Goal: Task Accomplishment & Management: Use online tool/utility

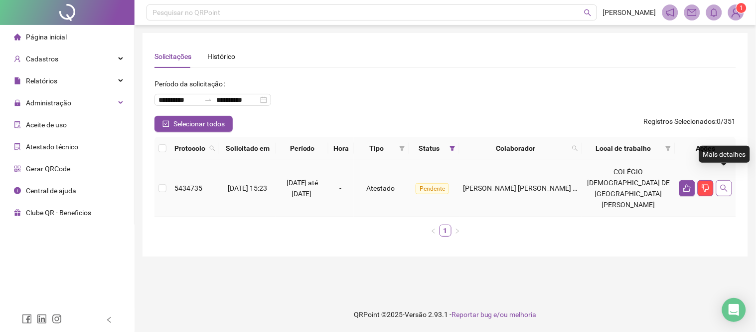
click at [725, 184] on icon "search" at bounding box center [725, 188] width 8 height 8
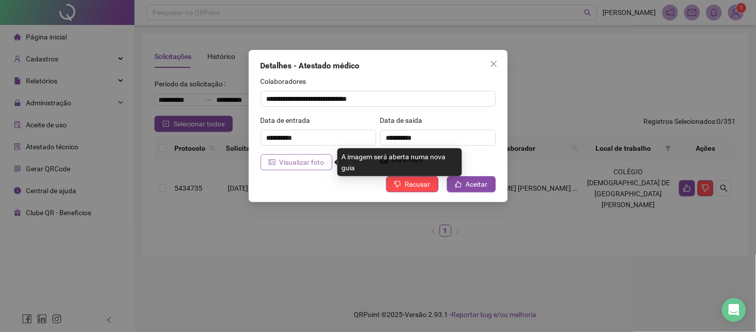
click at [271, 159] on icon "picture" at bounding box center [272, 162] width 7 height 7
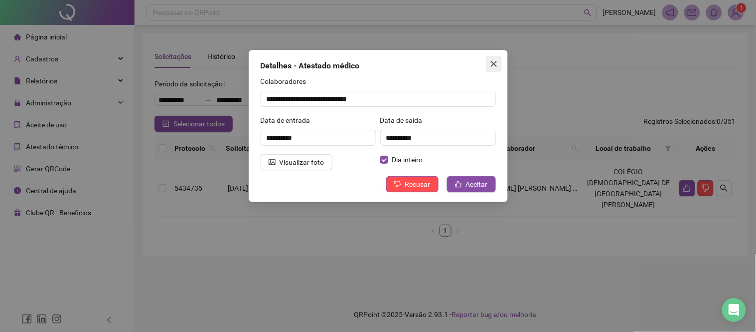
click at [497, 60] on icon "close" at bounding box center [494, 64] width 8 height 8
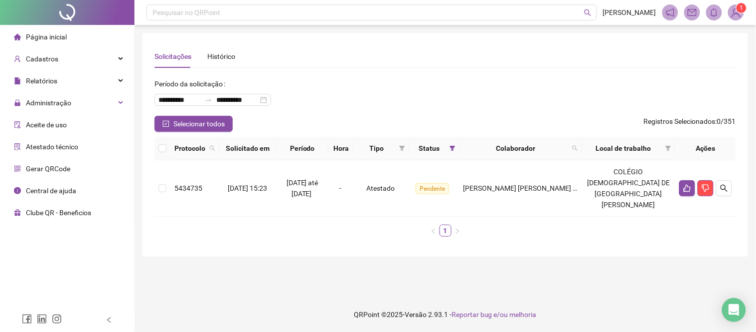
click at [61, 33] on span "Página inicial" at bounding box center [46, 37] width 41 height 8
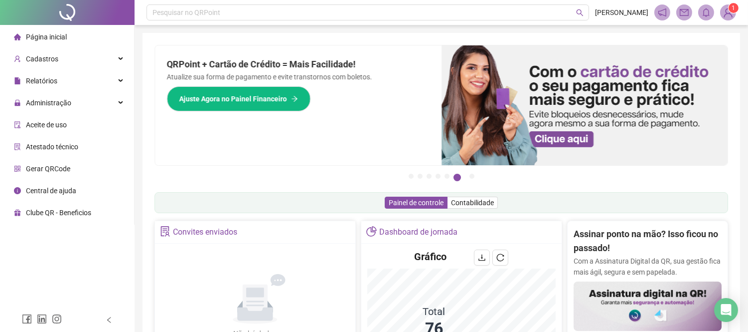
drag, startPoint x: 77, startPoint y: 98, endPoint x: 166, endPoint y: 125, distance: 92.6
click at [77, 98] on div "Administração" at bounding box center [67, 103] width 130 height 20
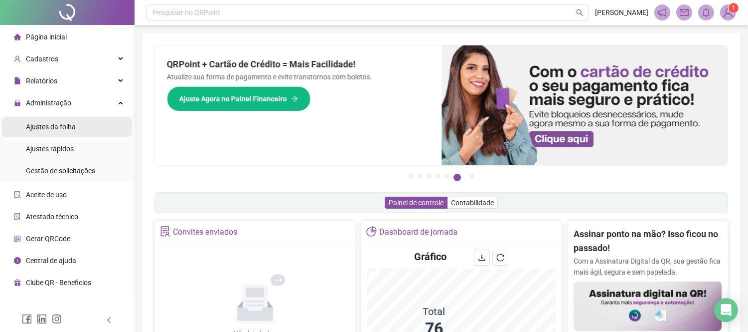
click at [88, 129] on li "Ajustes da folha" at bounding box center [67, 127] width 130 height 20
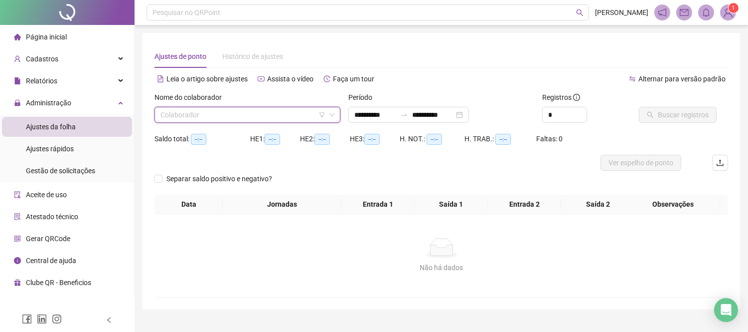
click at [237, 121] on input "search" at bounding box center [243, 114] width 165 height 15
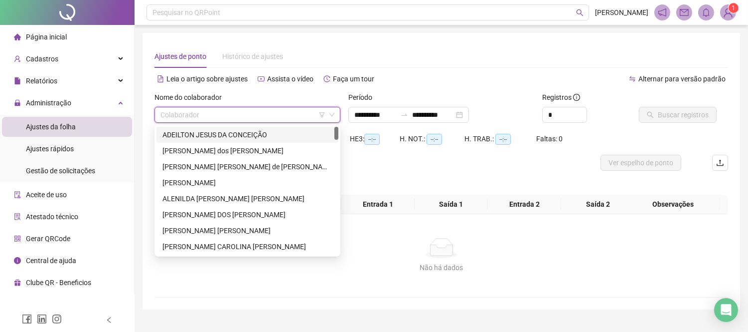
drag, startPoint x: 255, startPoint y: 131, endPoint x: 265, endPoint y: 136, distance: 11.4
click at [256, 132] on div "ADEILTON JESUS DA CONCEIÇÃO" at bounding box center [248, 134] width 170 height 11
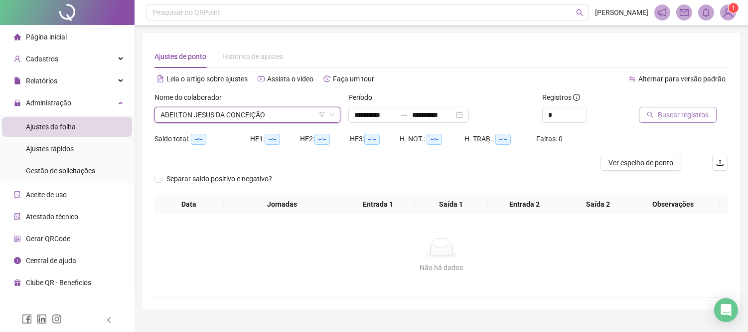
click at [657, 108] on button "Buscar registros" at bounding box center [678, 115] width 78 height 16
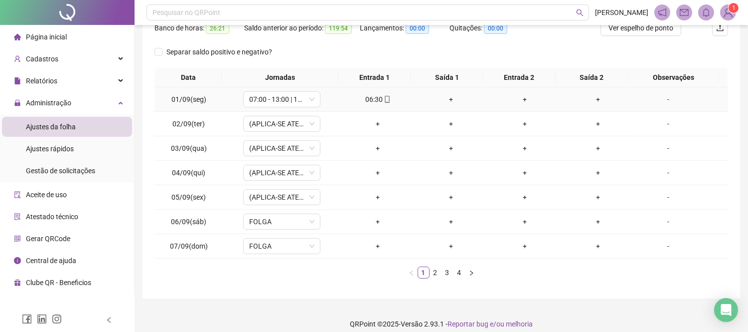
scroll to position [144, 0]
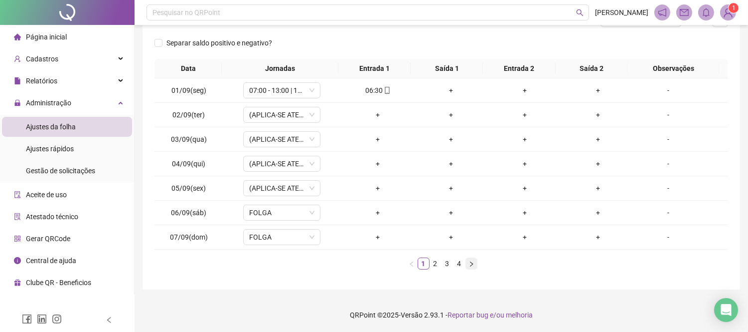
click at [476, 261] on button "button" at bounding box center [472, 263] width 12 height 12
click at [474, 262] on icon "right" at bounding box center [472, 264] width 6 height 6
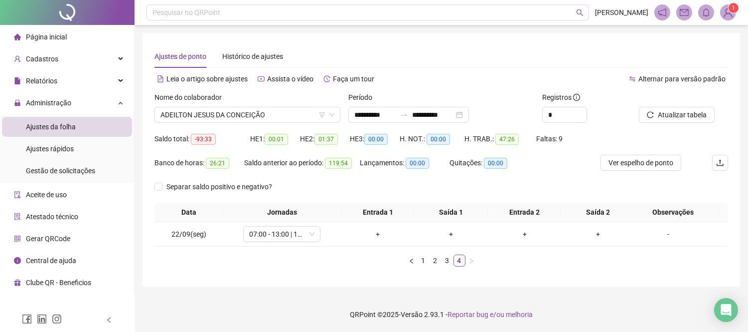
scroll to position [0, 0]
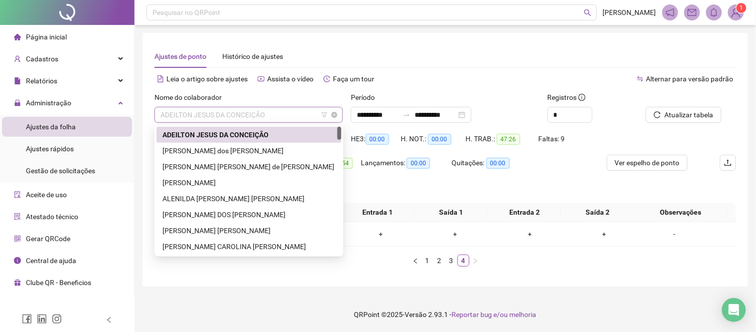
drag, startPoint x: 161, startPoint y: 115, endPoint x: 225, endPoint y: 121, distance: 64.7
click at [225, 121] on span "ADEILTON JESUS DA CONCEIÇÃO" at bounding box center [249, 114] width 177 height 15
click at [263, 152] on div "[PERSON_NAME] dos [PERSON_NAME]" at bounding box center [249, 150] width 173 height 11
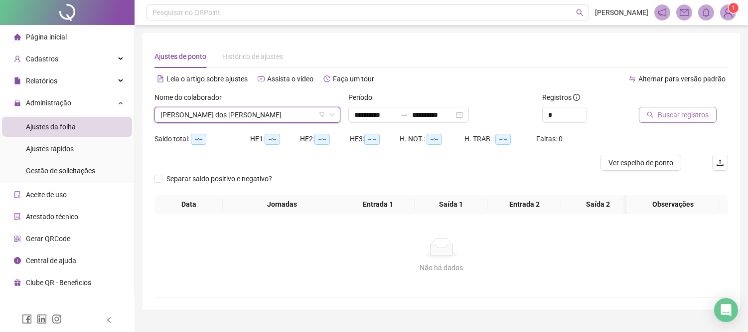
click at [654, 110] on button "Buscar registros" at bounding box center [678, 115] width 78 height 16
